Goal: Contribute content: Contribute content

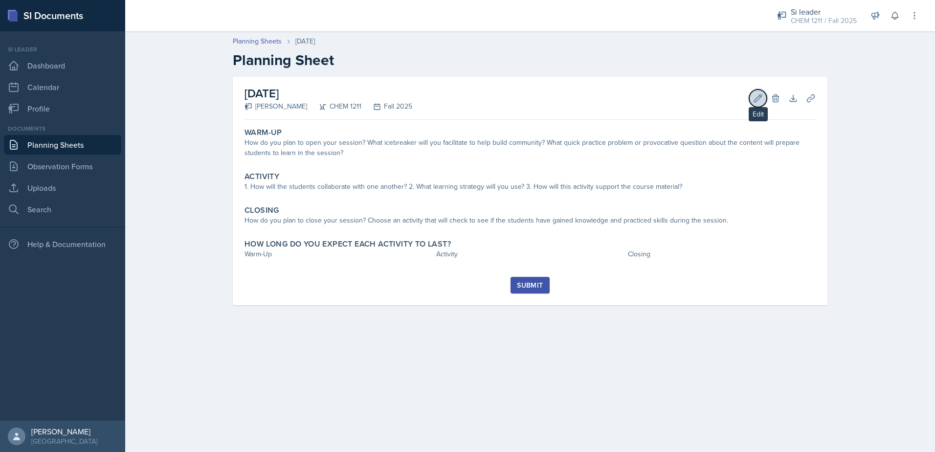
click at [762, 102] on icon at bounding box center [758, 98] width 10 height 10
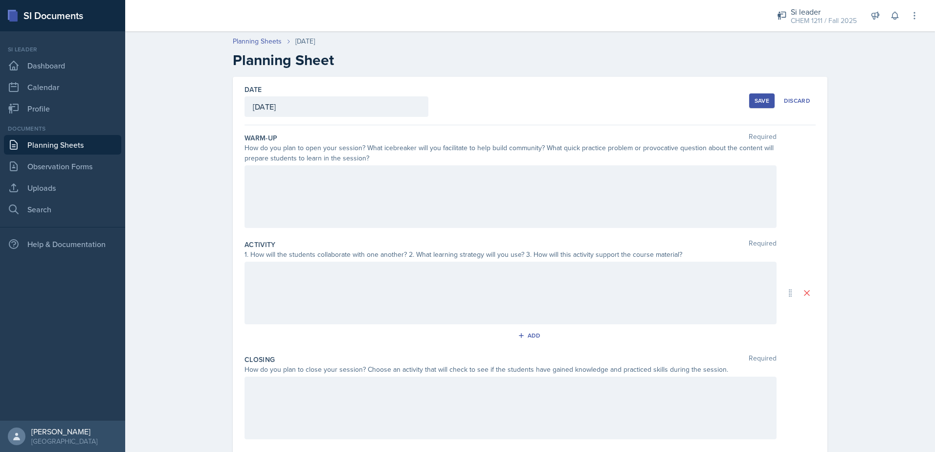
click at [500, 166] on div "Warm-Up Required How do you plan to open your session? What icebreaker will you…" at bounding box center [530, 182] width 571 height 107
click at [513, 179] on div at bounding box center [511, 196] width 532 height 63
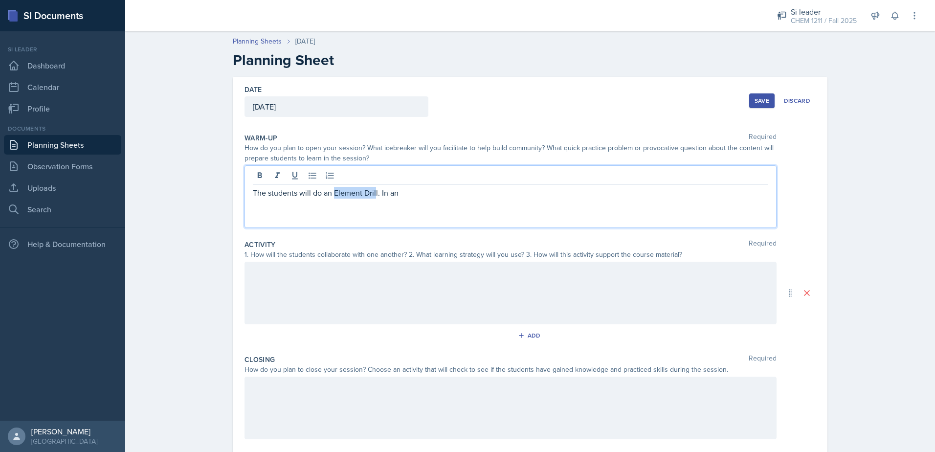
drag, startPoint x: 332, startPoint y: 194, endPoint x: 373, endPoint y: 197, distance: 41.2
click at [373, 197] on p "The students will do an Element Drill. In an" at bounding box center [511, 193] width 516 height 12
click at [428, 192] on p "The students will do a Periodic Table drill. In an" at bounding box center [511, 193] width 516 height 12
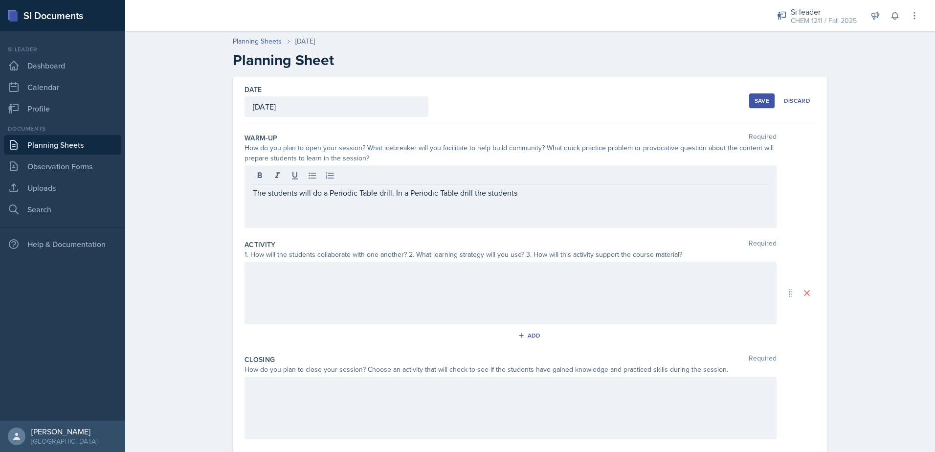
click at [463, 200] on div "The students will do a Periodic Table drill. In a Periodic Table drill the stud…" at bounding box center [511, 196] width 532 height 63
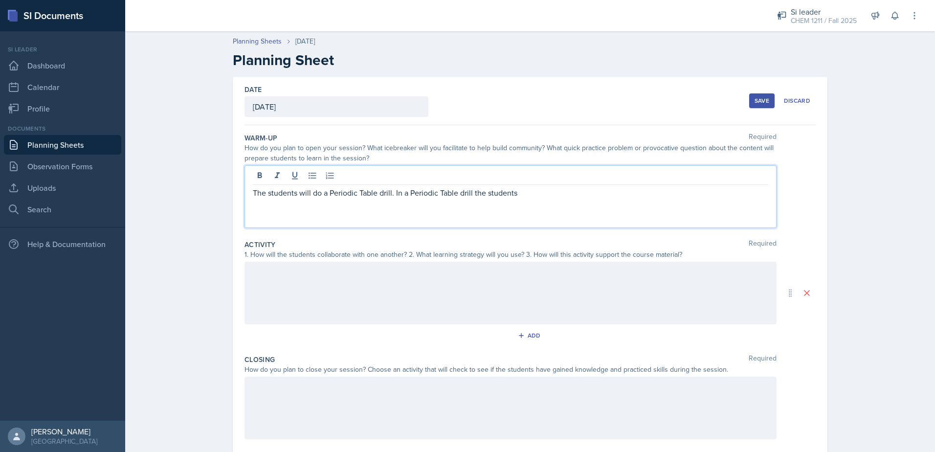
click at [465, 197] on p "The students will do a Periodic Table drill. In a Periodic Table drill the stud…" at bounding box center [511, 193] width 516 height 12
click at [471, 196] on p "The students will do a Periodic Table drill. In a Periodic Table drill the stud…" at bounding box center [511, 193] width 516 height 12
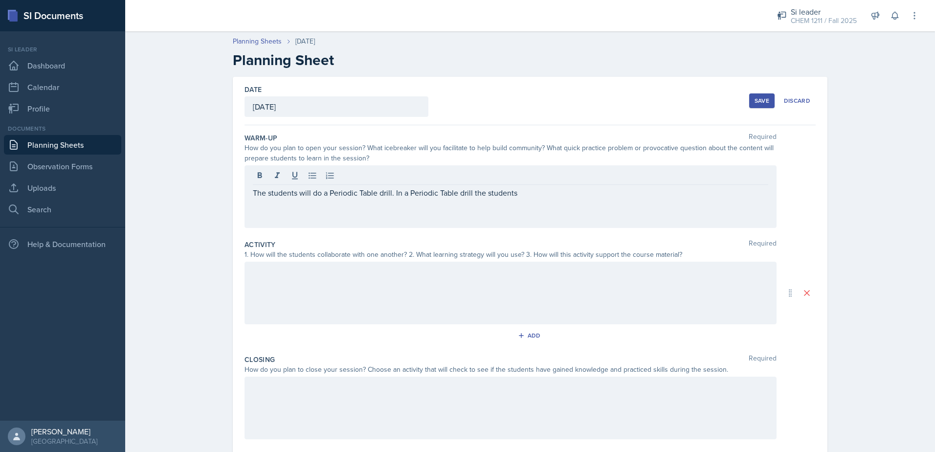
click at [530, 201] on div "The students will do a Periodic Table drill. In a Periodic Table drill the stud…" at bounding box center [511, 196] width 532 height 63
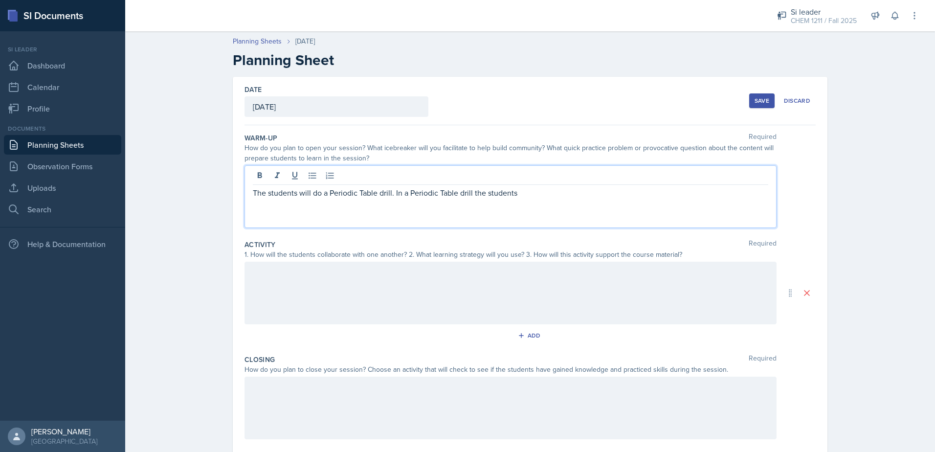
click at [528, 194] on p "The students will do a Periodic Table drill. In a Periodic Table drill the stud…" at bounding box center [511, 193] width 516 height 12
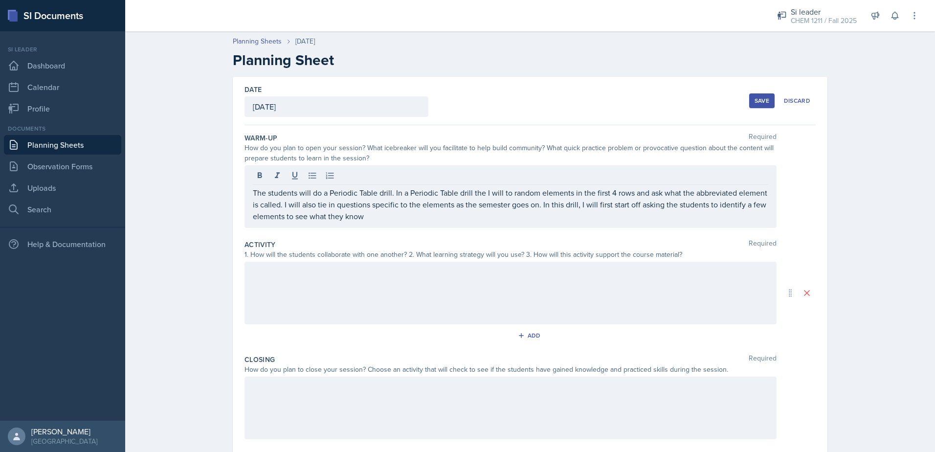
click at [309, 223] on div "The students will do a Periodic Table drill. In a Periodic Table drill the I wi…" at bounding box center [511, 196] width 532 height 63
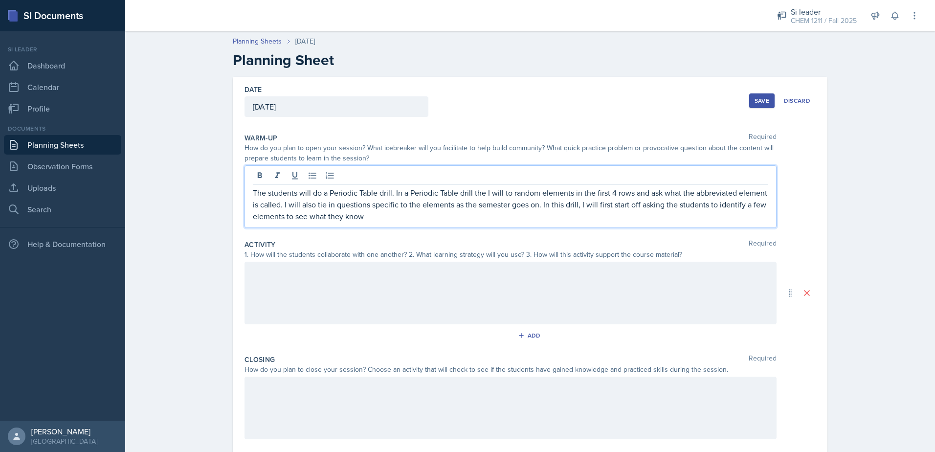
click at [313, 220] on p "The students will do a Periodic Table drill. In a Periodic Table drill the I wi…" at bounding box center [511, 204] width 516 height 35
click at [425, 214] on p "The students will do a Periodic Table drill. In a Periodic Table drill the I wi…" at bounding box center [511, 204] width 516 height 35
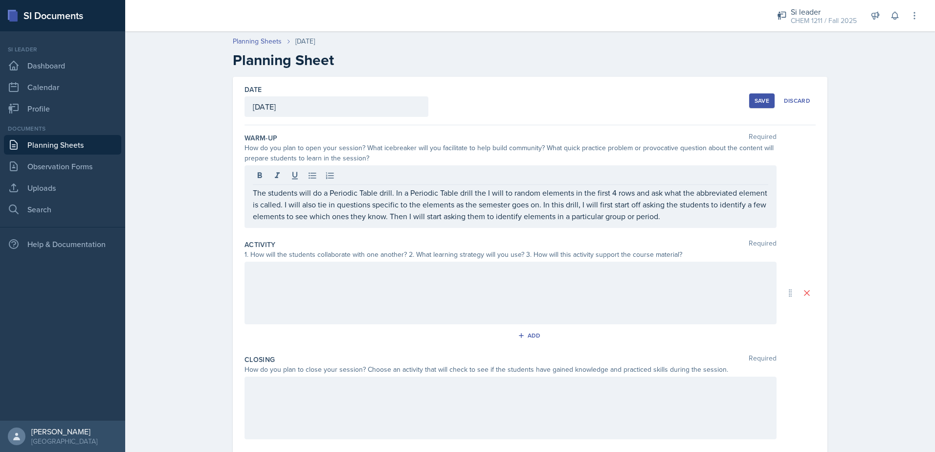
click at [521, 301] on div at bounding box center [511, 293] width 532 height 63
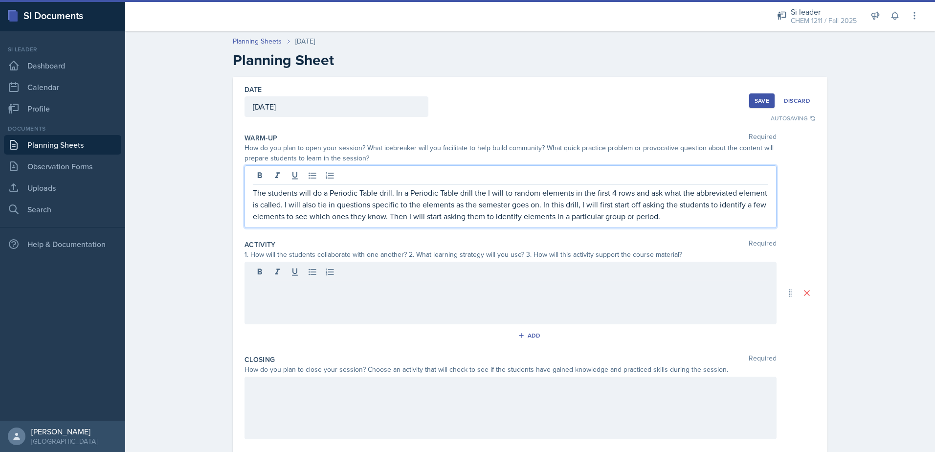
click at [662, 202] on p "The students will do a Periodic Table drill. In a Periodic Table drill the I wi…" at bounding box center [511, 204] width 516 height 35
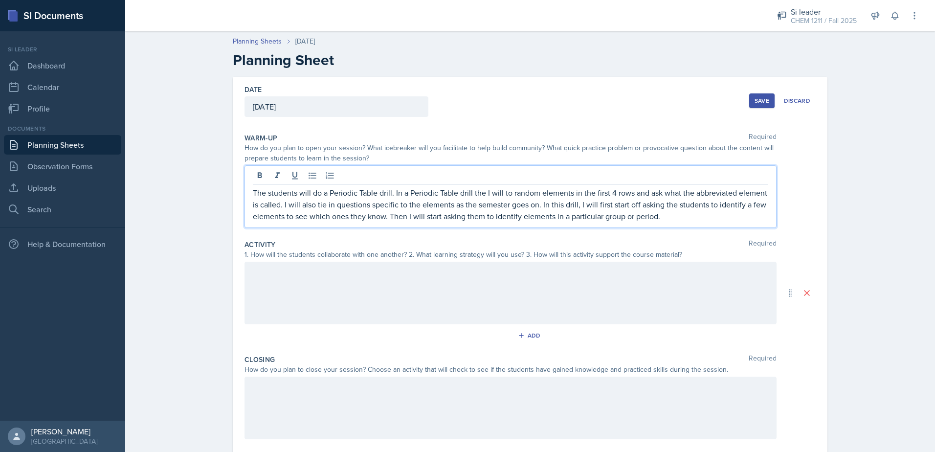
click at [590, 285] on div at bounding box center [511, 293] width 532 height 63
click at [656, 204] on p "The students will do a Periodic Table drill. In a Periodic Table drill the I wi…" at bounding box center [511, 204] width 516 height 35
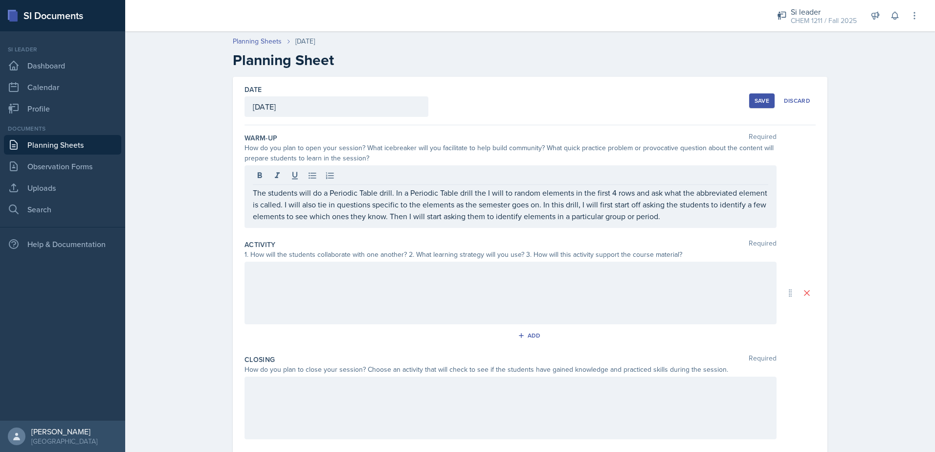
click at [652, 223] on div "The students will do a Periodic Table drill. In a Periodic Table drill the I wi…" at bounding box center [511, 196] width 532 height 63
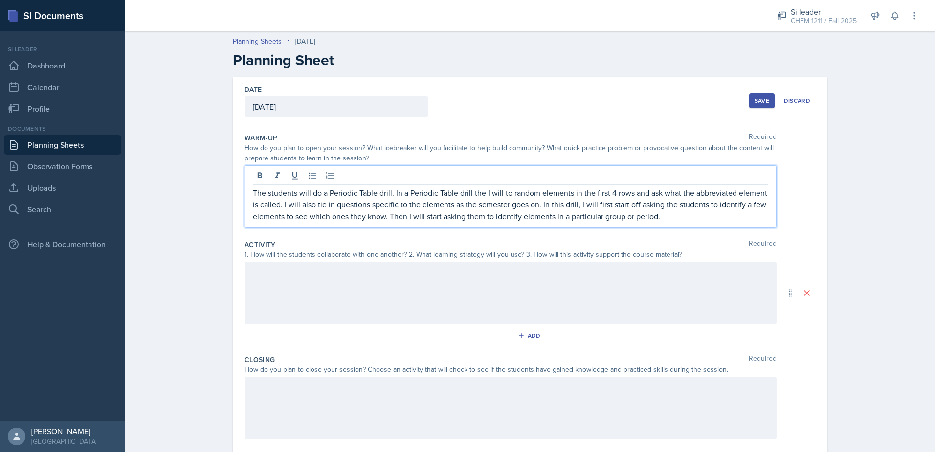
click at [655, 219] on p "The students will do a Periodic Table drill. In a Periodic Table drill the I wi…" at bounding box center [511, 204] width 516 height 35
click at [665, 292] on div at bounding box center [511, 293] width 532 height 63
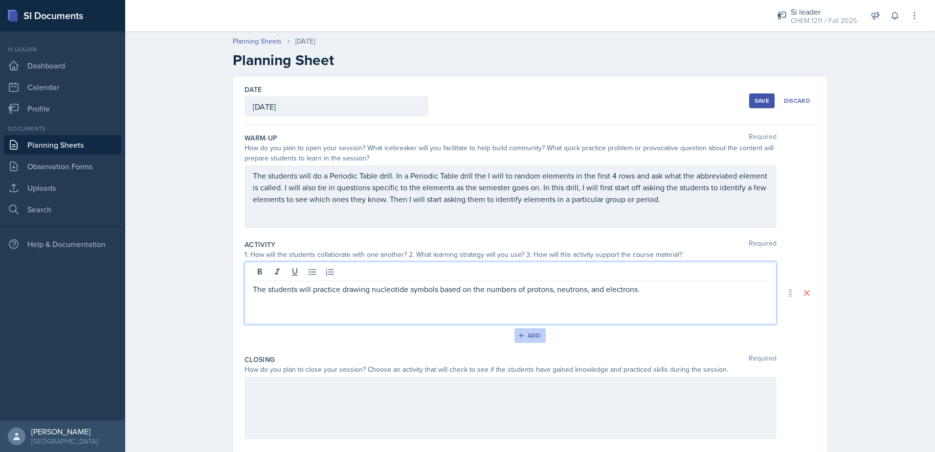
click at [534, 335] on div "Add" at bounding box center [530, 336] width 21 height 8
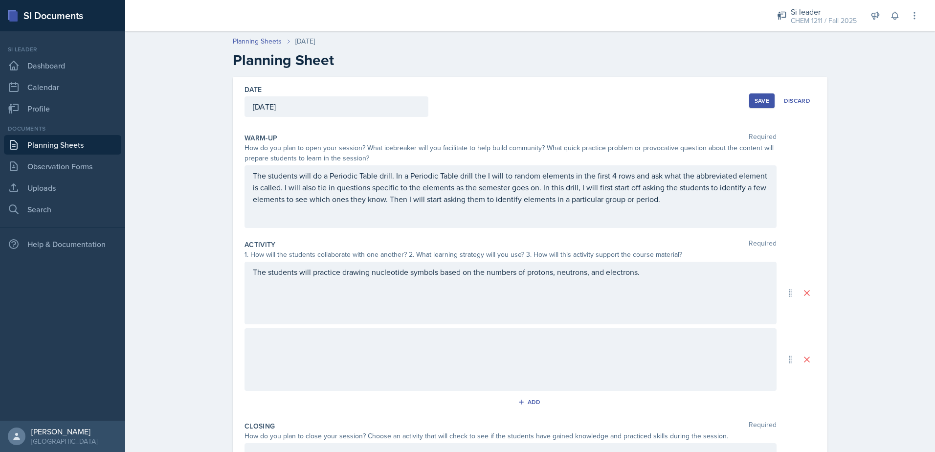
click at [496, 356] on div at bounding box center [511, 359] width 532 height 63
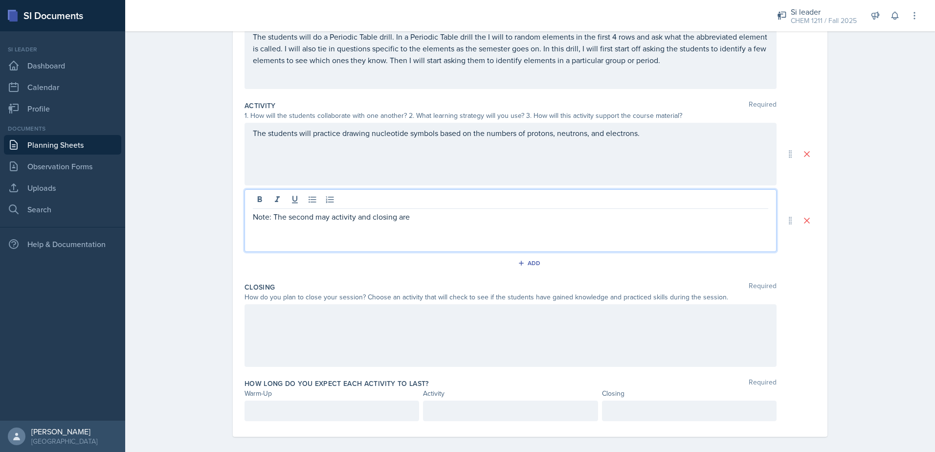
scroll to position [147, 0]
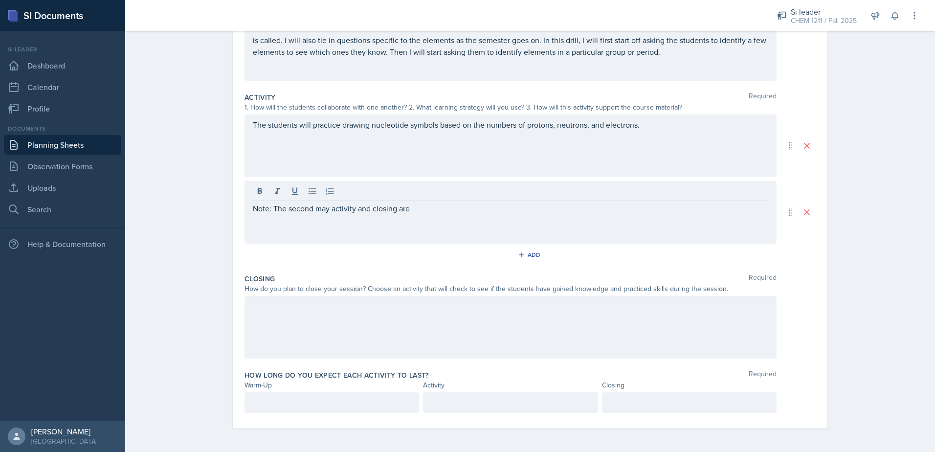
drag, startPoint x: 577, startPoint y: 355, endPoint x: 575, endPoint y: 350, distance: 5.6
click at [577, 355] on div at bounding box center [511, 327] width 532 height 63
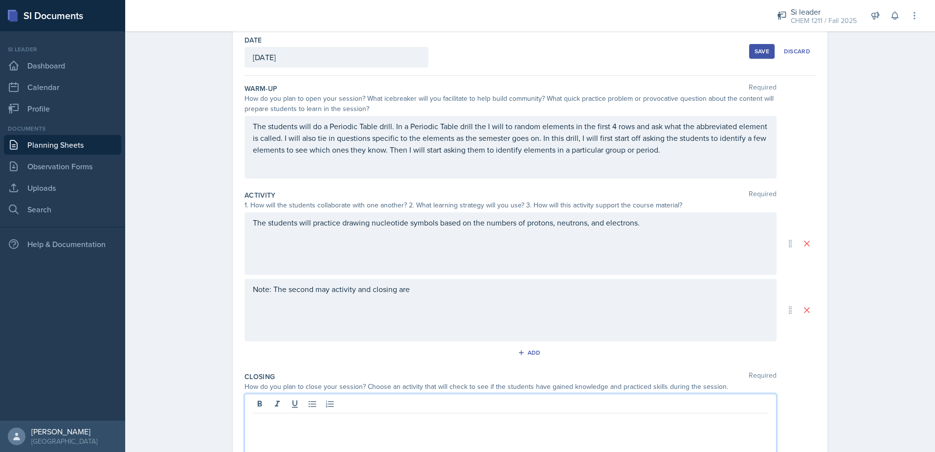
click at [486, 291] on p "Note: The second may activity and closing are" at bounding box center [511, 289] width 516 height 12
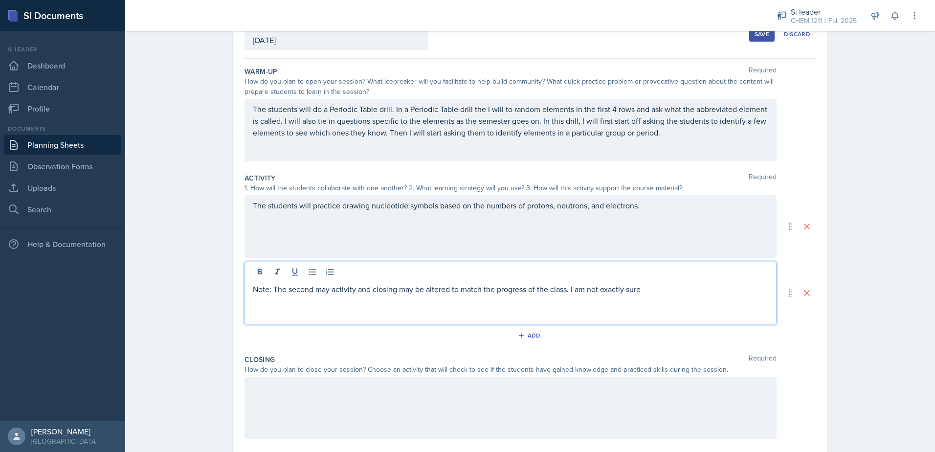
click at [664, 292] on p "Note: The second may activity and closing may be altered to match the progress …" at bounding box center [511, 289] width 516 height 12
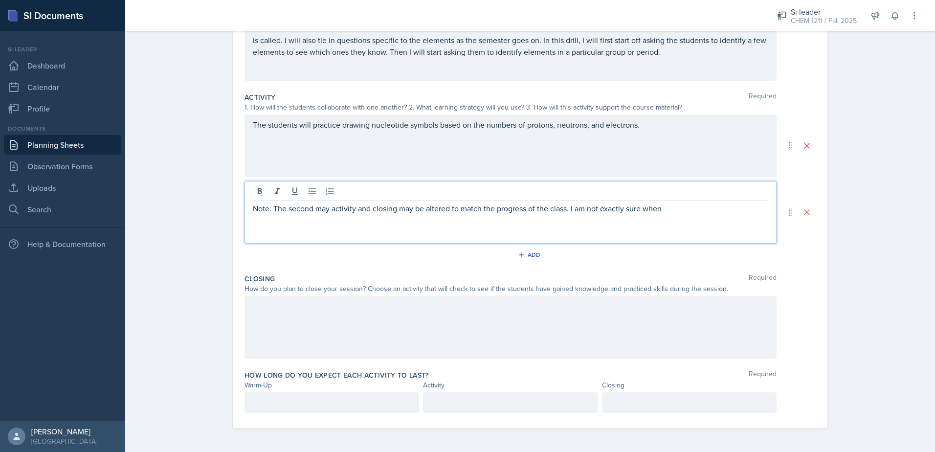
click at [329, 398] on p at bounding box center [332, 403] width 158 height 12
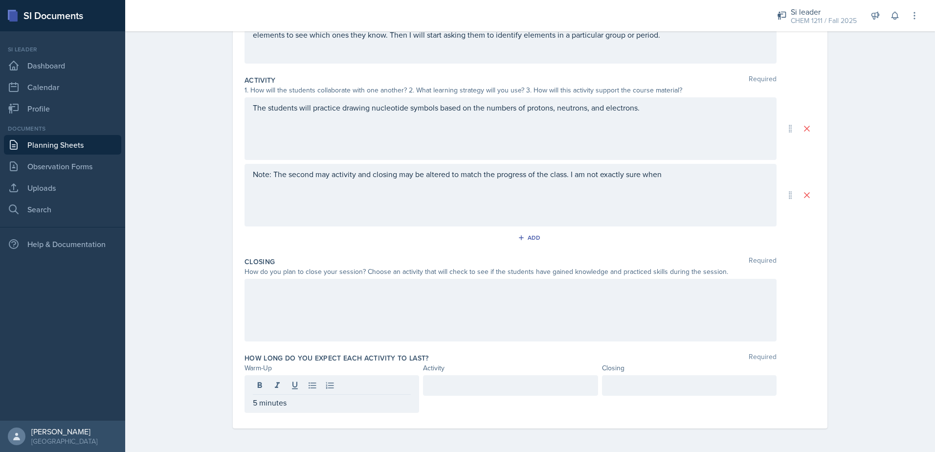
click at [696, 188] on div "Note: The second may activity and closing may be altered to match the progress …" at bounding box center [511, 195] width 532 height 63
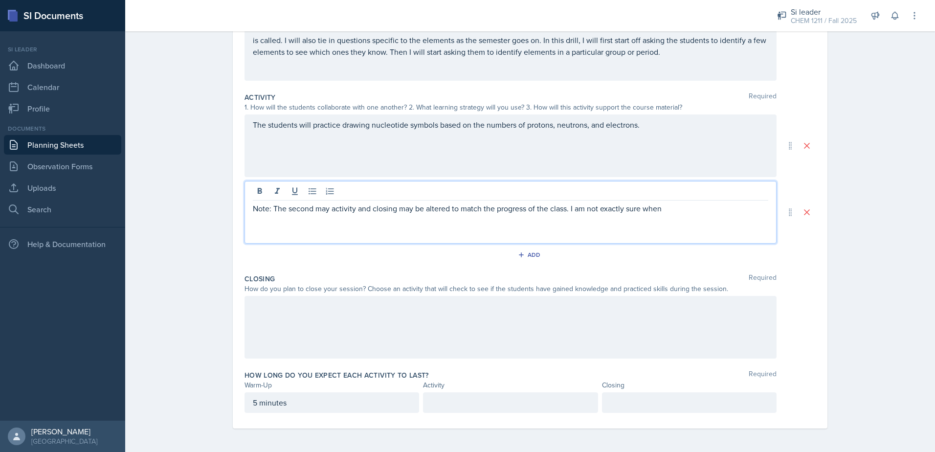
click at [673, 410] on div at bounding box center [689, 402] width 175 height 21
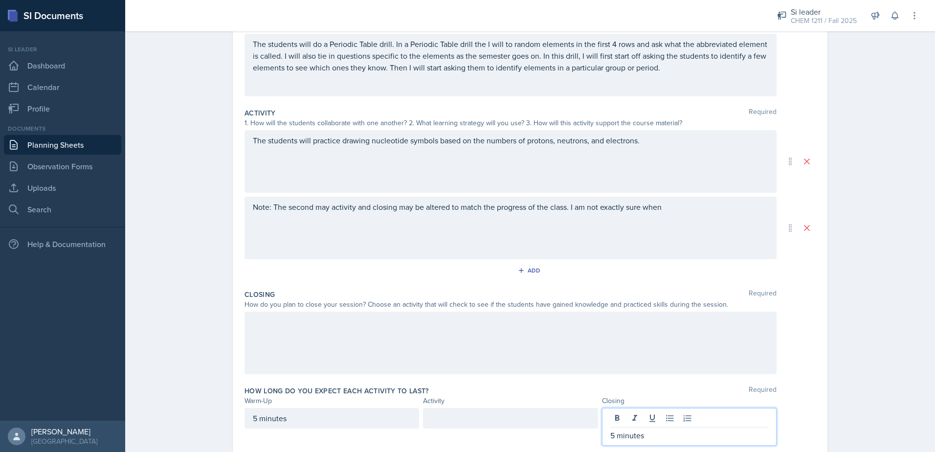
scroll to position [115, 0]
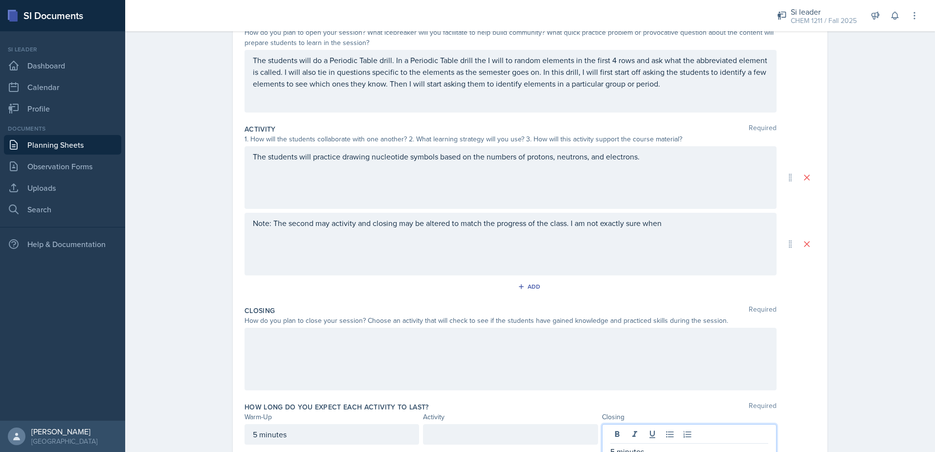
click at [320, 227] on p "Note: The second may activity and closing may be altered to match the progress …" at bounding box center [511, 223] width 516 height 12
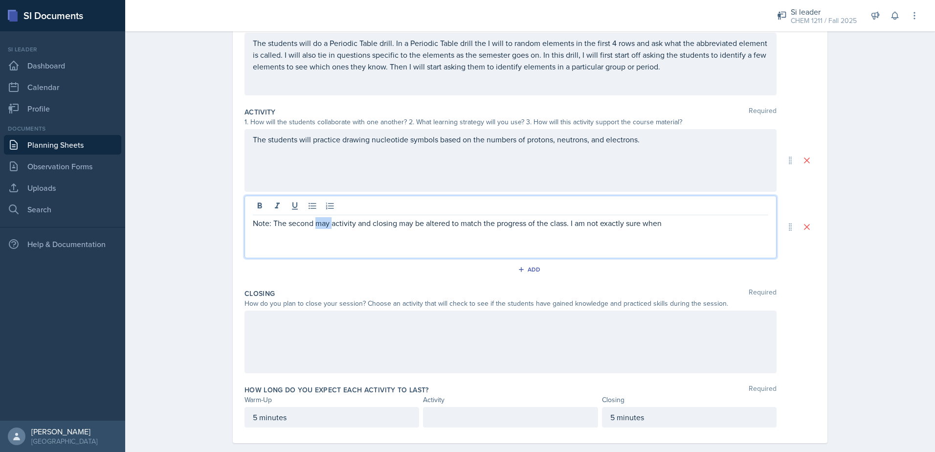
click at [319, 228] on p "Note: The second may activity and closing may be altered to match the progress …" at bounding box center [511, 223] width 516 height 12
click at [395, 227] on p "Note: The second main activity and closing may be altered to match the progress…" at bounding box center [511, 223] width 516 height 12
click at [689, 227] on p "Note: The second main activity and closing activity may be altered to match the…" at bounding box center [511, 223] width 516 height 12
click at [595, 227] on p "Note: The second main activity and closing activity may be altered to match the…" at bounding box center [511, 228] width 516 height 23
click at [598, 224] on p "Note: The second main activity and closing activity may be altered to match the…" at bounding box center [511, 228] width 516 height 23
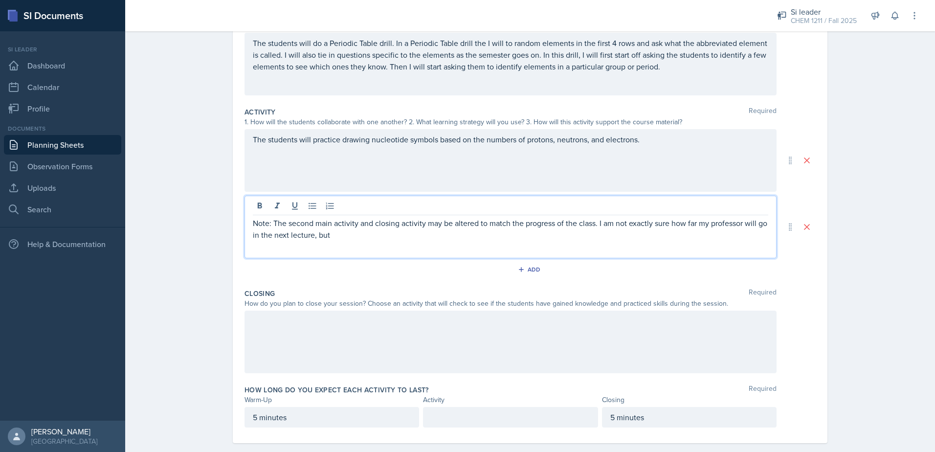
click at [361, 242] on div "Note: The second main activity and closing activity may be altered to match the…" at bounding box center [511, 227] width 532 height 63
click at [456, 242] on div "Note: The second main activity and closing activity may be altered to match the…" at bounding box center [511, 227] width 532 height 63
click at [365, 240] on p "Note: The second main activity and closing activity may be altered to match the…" at bounding box center [511, 228] width 516 height 23
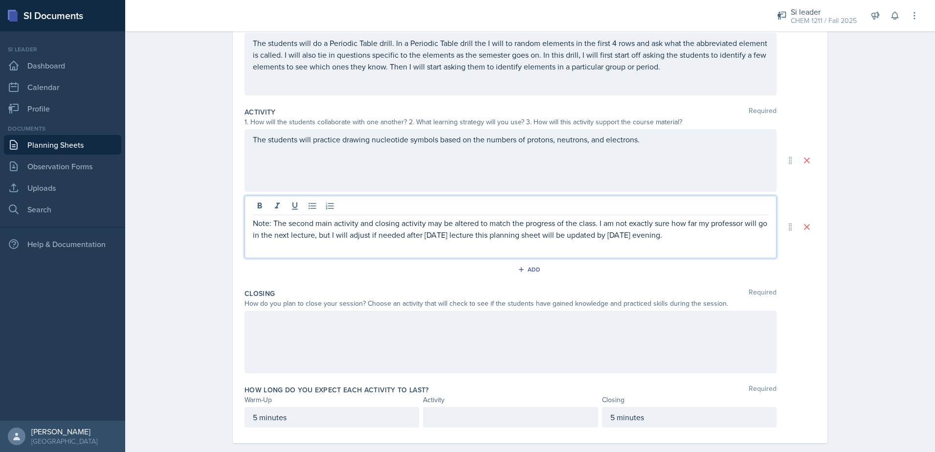
click at [489, 236] on p "Note: The second main activity and closing activity may be altered to match the…" at bounding box center [511, 228] width 516 height 23
drag, startPoint x: 497, startPoint y: 235, endPoint x: 523, endPoint y: 251, distance: 31.0
click at [497, 235] on p "Note: The second main activity and closing activity may be altered to match the…" at bounding box center [511, 228] width 516 height 23
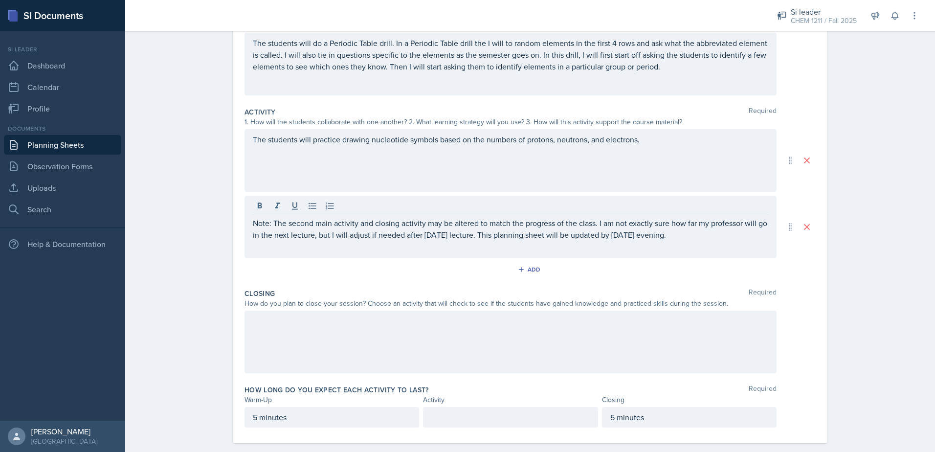
click at [723, 244] on div "Note: The second main activity and closing activity may be altered to match the…" at bounding box center [511, 227] width 532 height 63
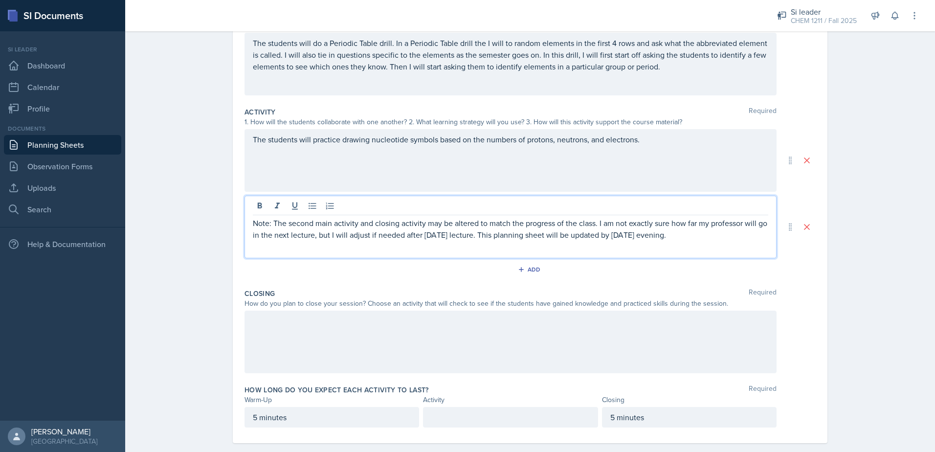
click at [685, 238] on p "Note: The second main activity and closing activity may be altered to match the…" at bounding box center [511, 228] width 516 height 23
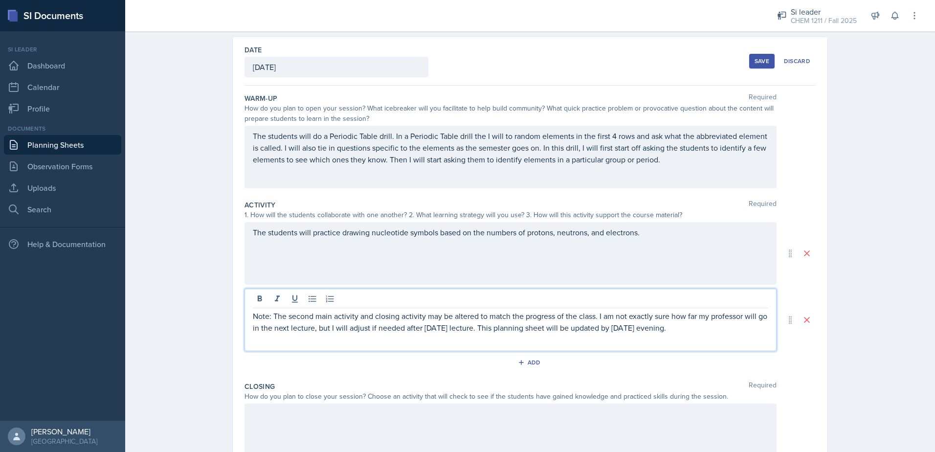
scroll to position [0, 0]
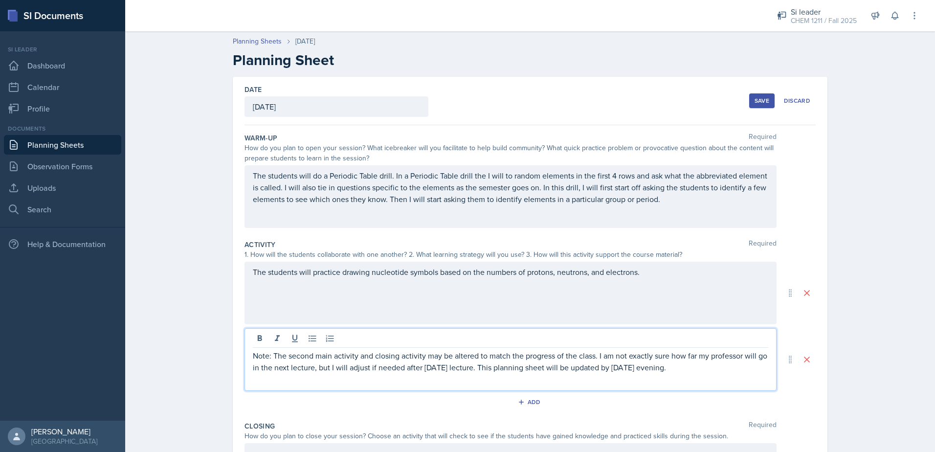
click at [659, 282] on div "The students will practice drawing nucleotide symbols based on the numbers of p…" at bounding box center [511, 293] width 532 height 63
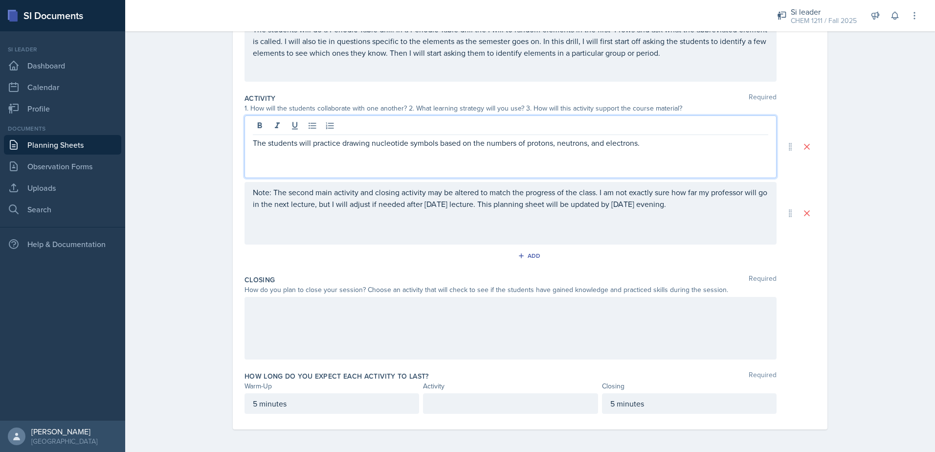
scroll to position [147, 0]
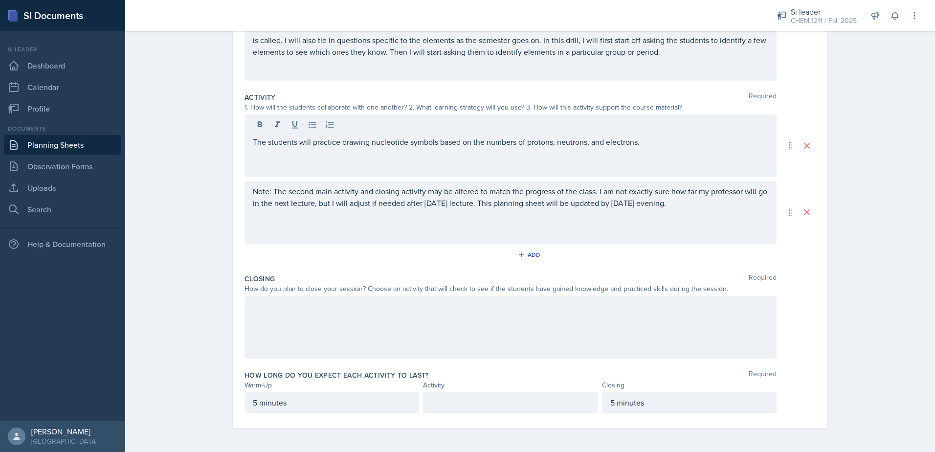
click at [302, 296] on div at bounding box center [511, 327] width 532 height 63
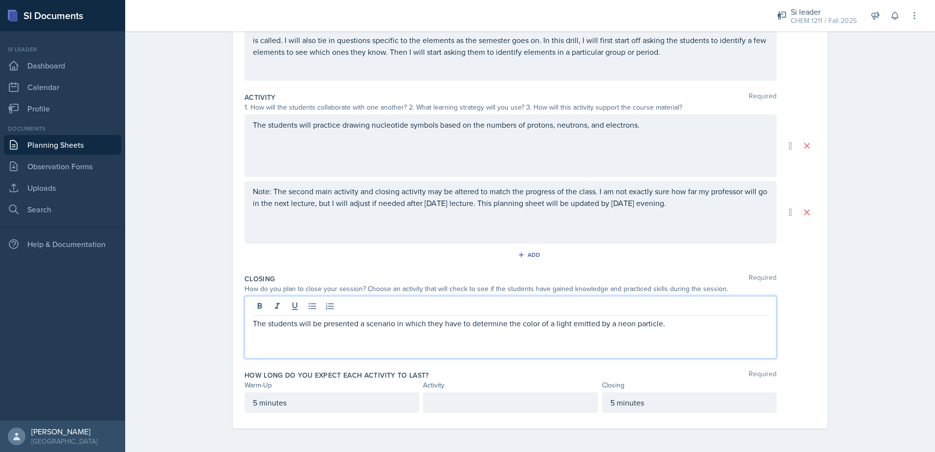
click at [683, 330] on div "The students will be presented a scenario in which they have to determine the c…" at bounding box center [511, 327] width 532 height 63
click at [657, 323] on p "The students will be presented a scenario in which they have to determine the c…" at bounding box center [511, 324] width 516 height 12
click at [760, 320] on p "The students will be presented a scenario in which they have to determine the c…" at bounding box center [511, 324] width 516 height 12
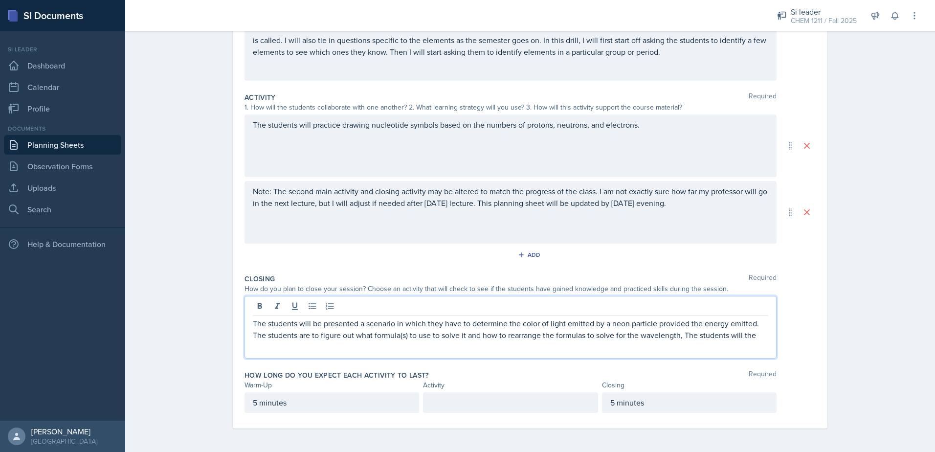
click at [684, 337] on p "The students will be presented a scenario in which they have to determine the c…" at bounding box center [511, 329] width 516 height 23
click at [681, 336] on p "The students will be presented a scenario in which they have to determine the c…" at bounding box center [511, 329] width 516 height 23
click at [266, 345] on p "The students will be presented a scenario in which they have to determine the c…" at bounding box center [511, 335] width 516 height 35
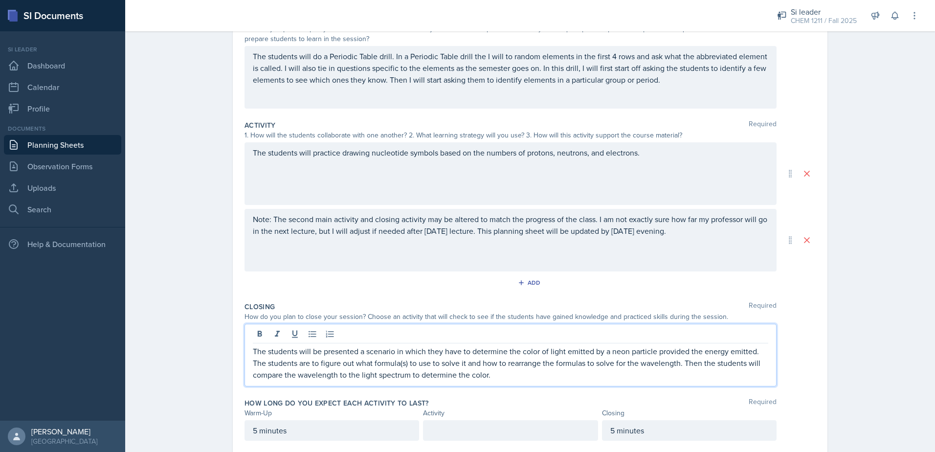
scroll to position [98, 0]
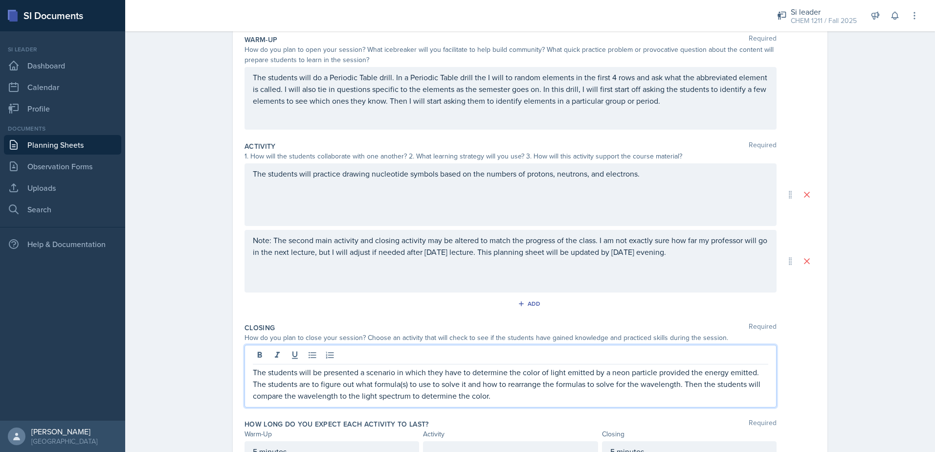
click at [619, 210] on div "The students will practice drawing nucleotide symbols based on the numbers of p…" at bounding box center [511, 194] width 532 height 63
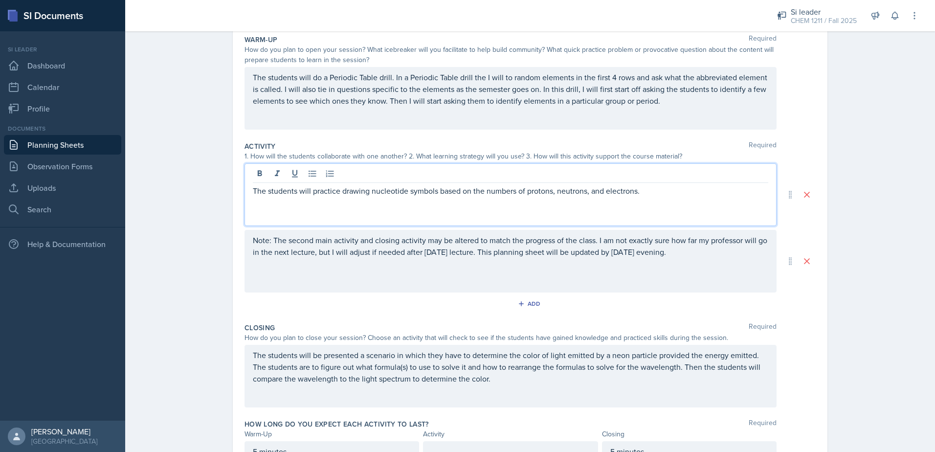
scroll to position [115, 0]
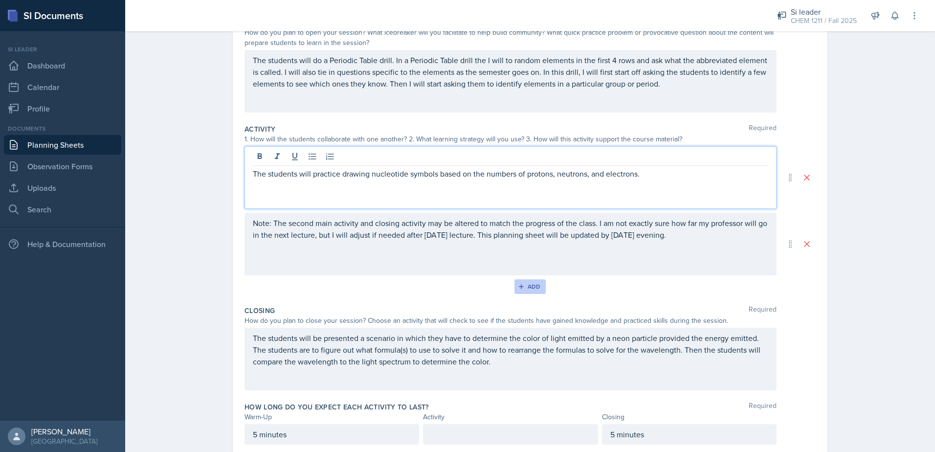
click at [526, 287] on div "Add" at bounding box center [530, 287] width 21 height 8
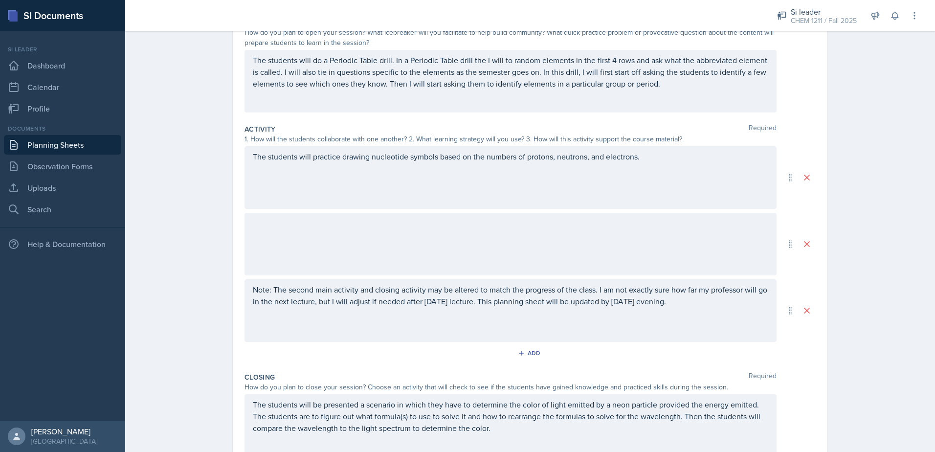
click at [371, 246] on div at bounding box center [511, 244] width 532 height 63
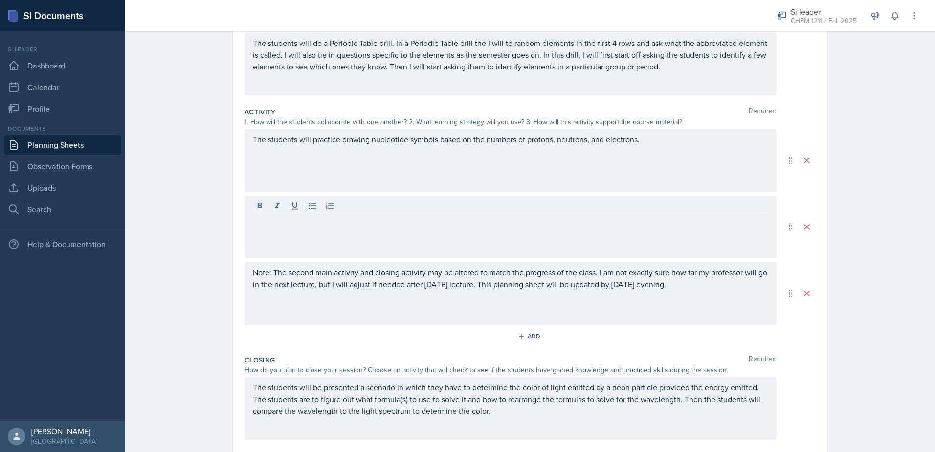
click at [437, 302] on div "Note: The second main activity and closing activity may be altered to match the…" at bounding box center [511, 293] width 532 height 63
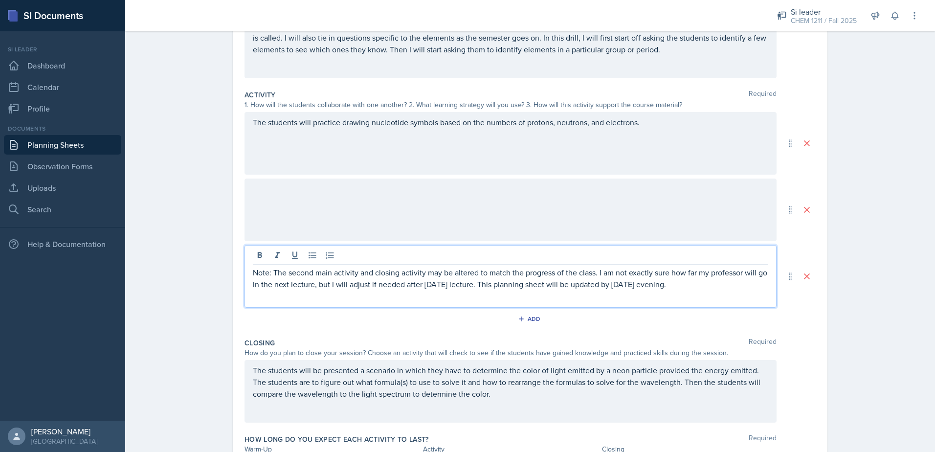
click at [699, 286] on p "Note: The second main activity and closing activity may be altered to match the…" at bounding box center [511, 278] width 516 height 23
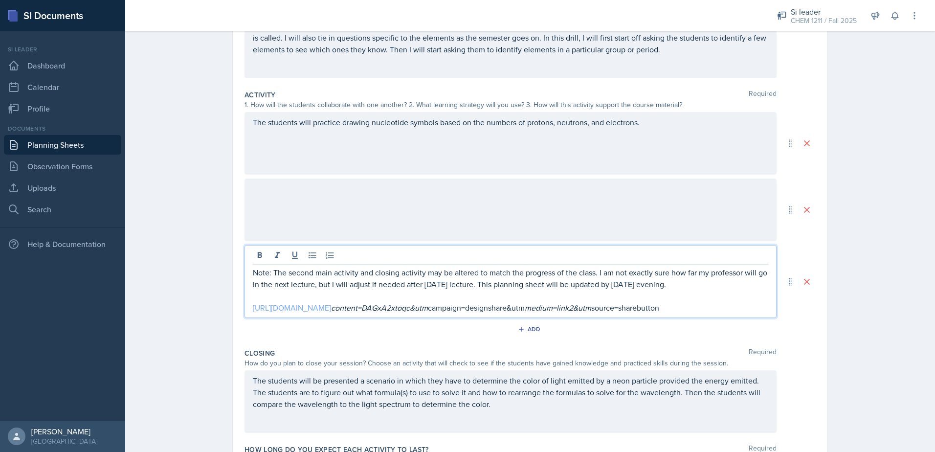
click at [331, 311] on link "[URL][DOMAIN_NAME]" at bounding box center [292, 307] width 78 height 11
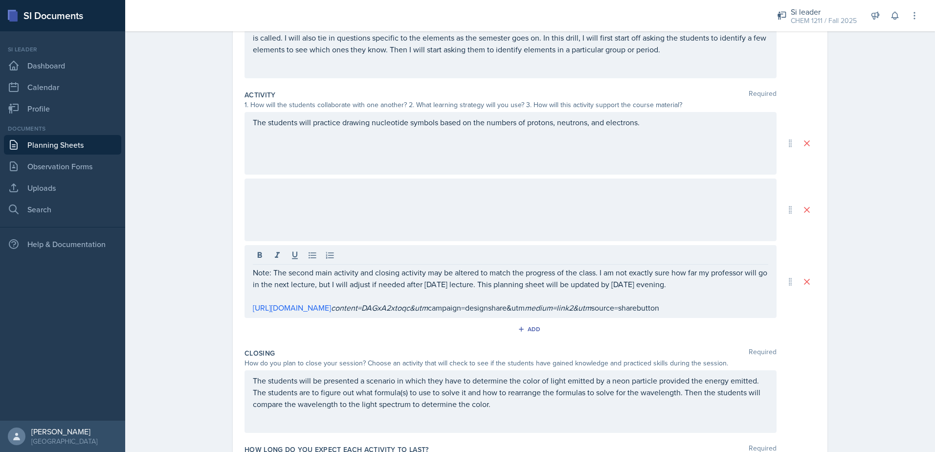
click at [456, 212] on div at bounding box center [511, 210] width 532 height 63
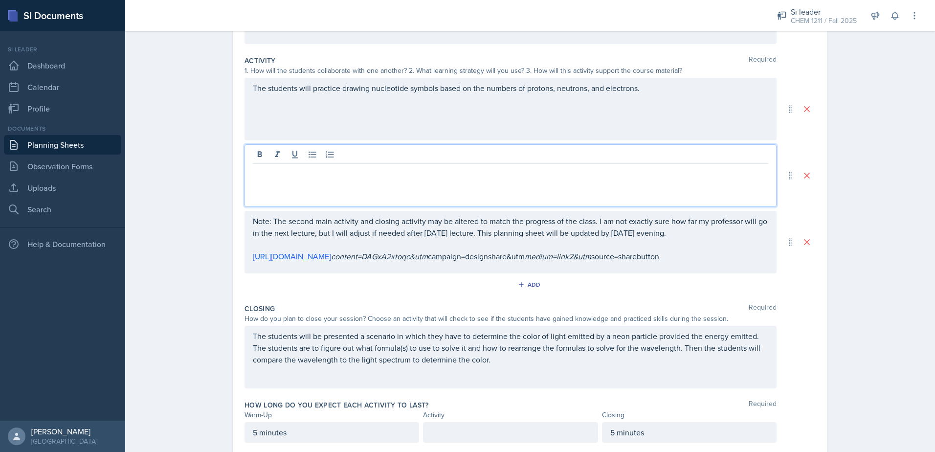
scroll to position [219, 0]
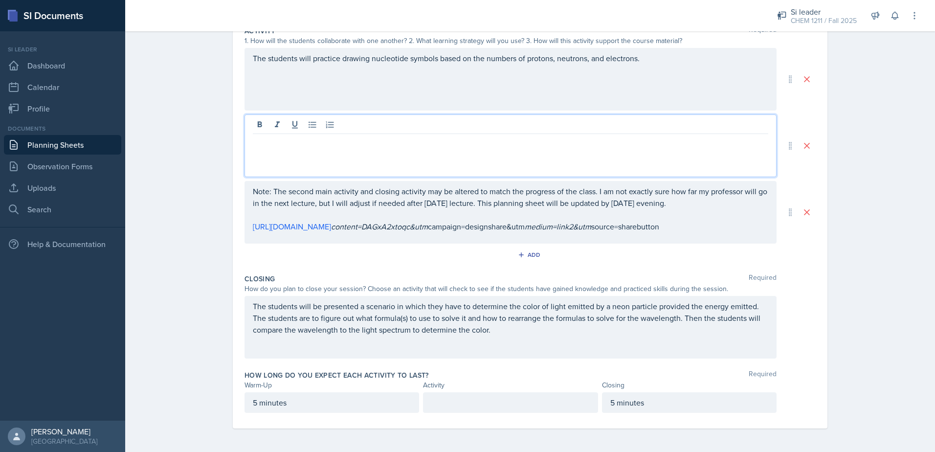
click at [450, 405] on p at bounding box center [511, 403] width 158 height 12
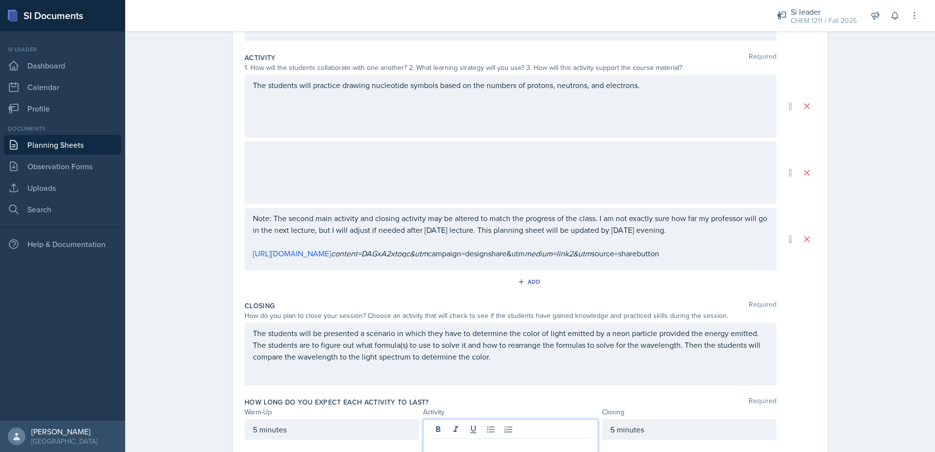
scroll to position [236, 0]
